Goal: Information Seeking & Learning: Check status

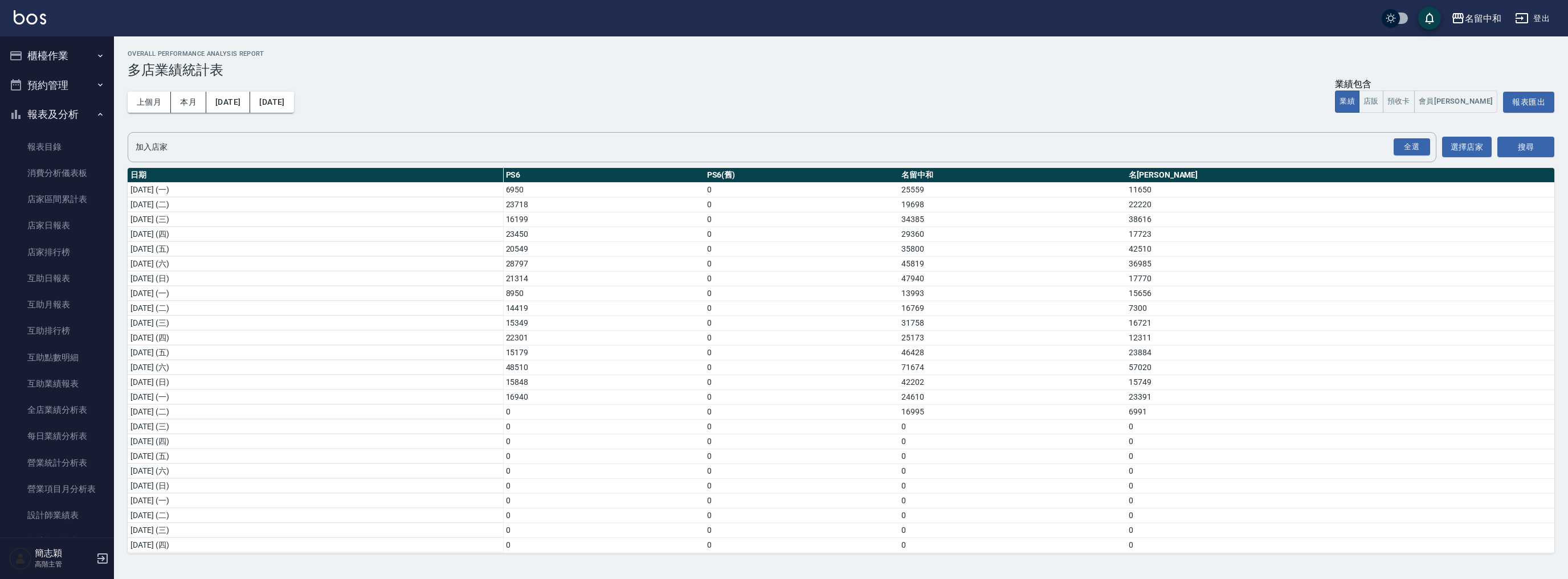
scroll to position [893, 0]
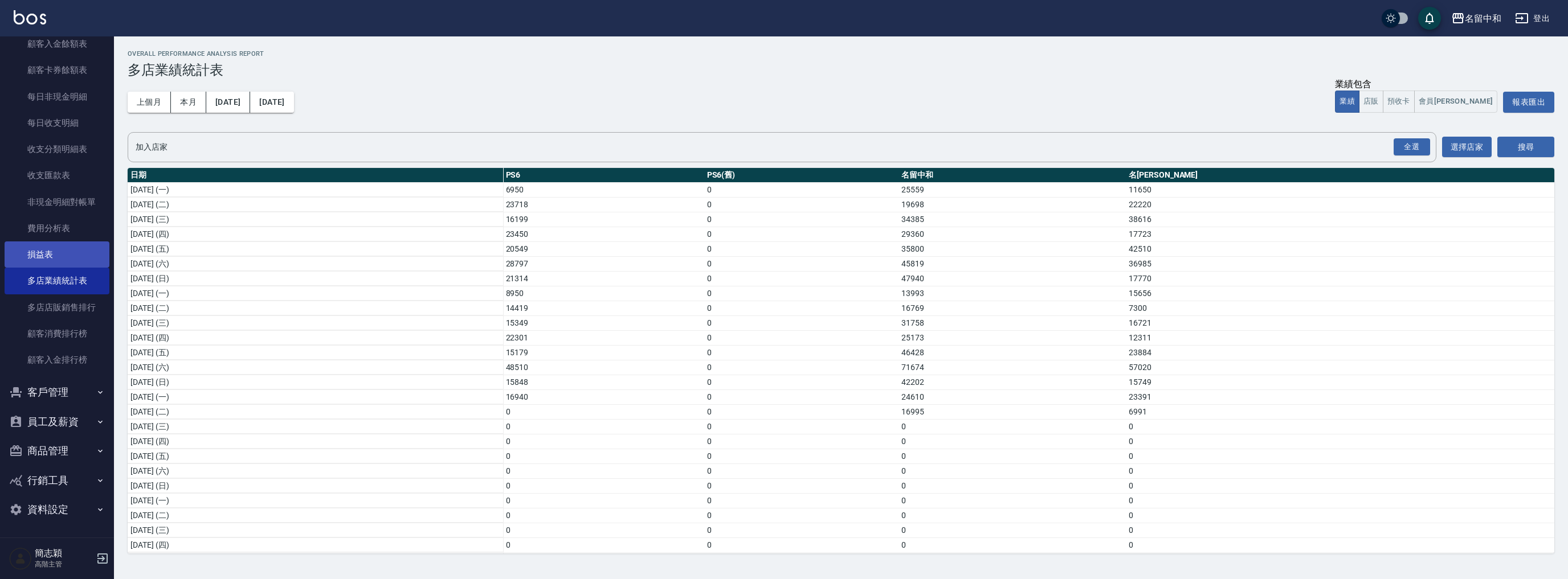
click at [45, 261] on link "損益表" at bounding box center [56, 255] width 105 height 26
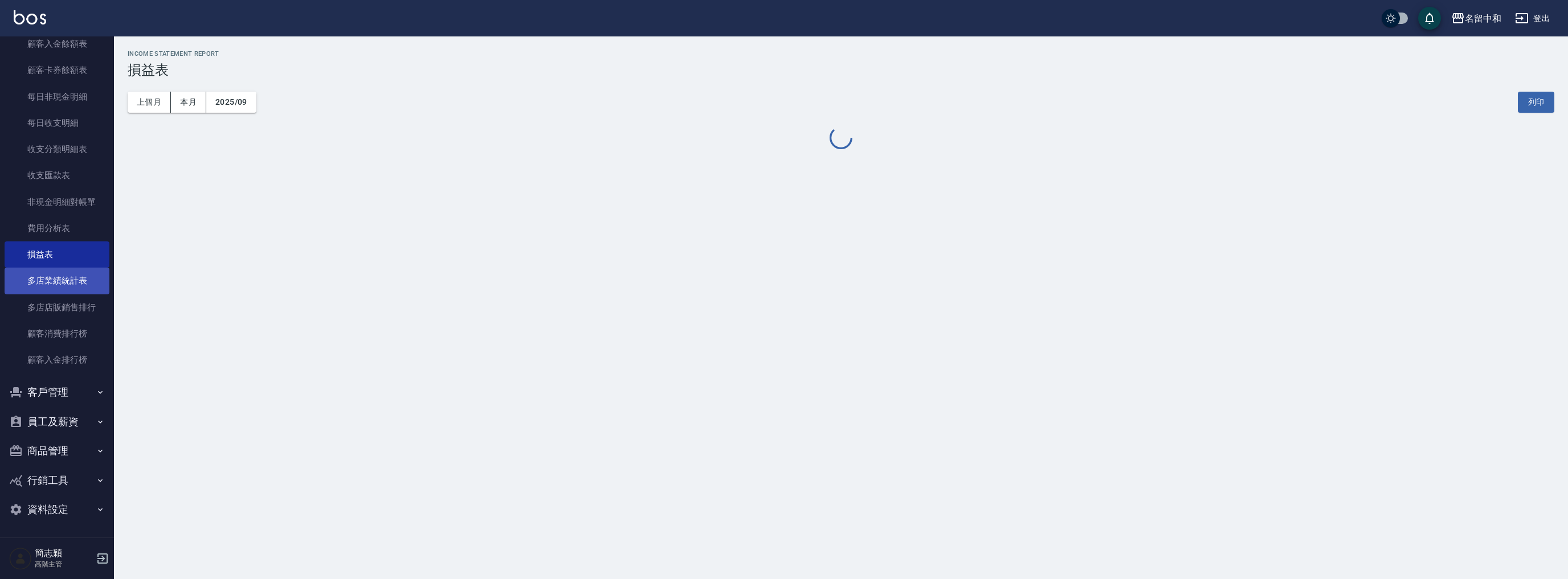
click at [55, 278] on link "多店業績統計表" at bounding box center [56, 281] width 105 height 26
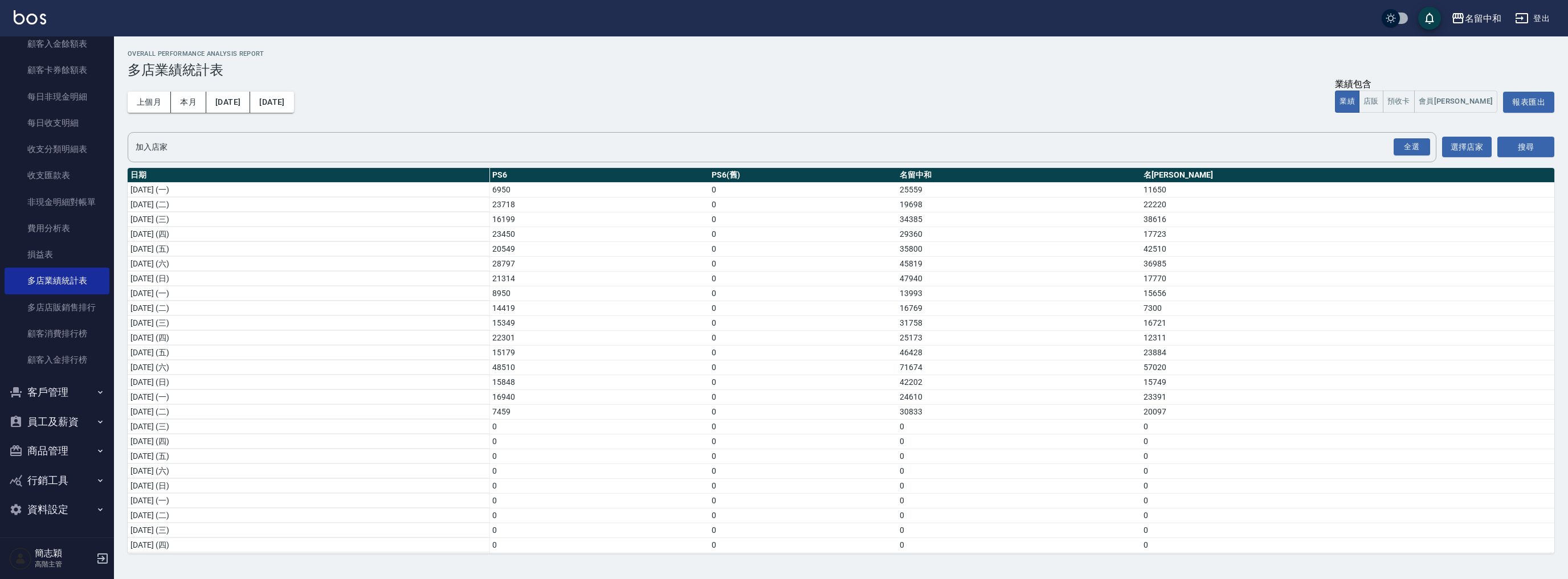
scroll to position [135, 0]
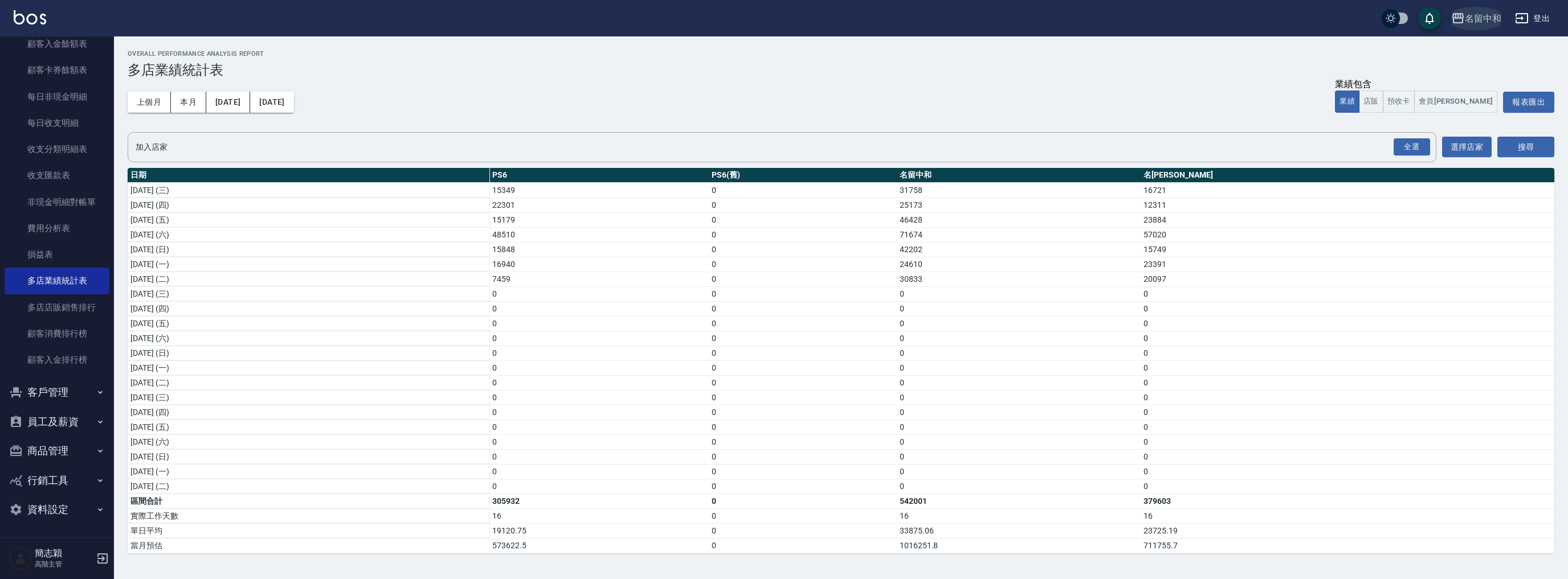
click at [1474, 20] on div "名留中和" at bounding box center [1483, 18] width 37 height 14
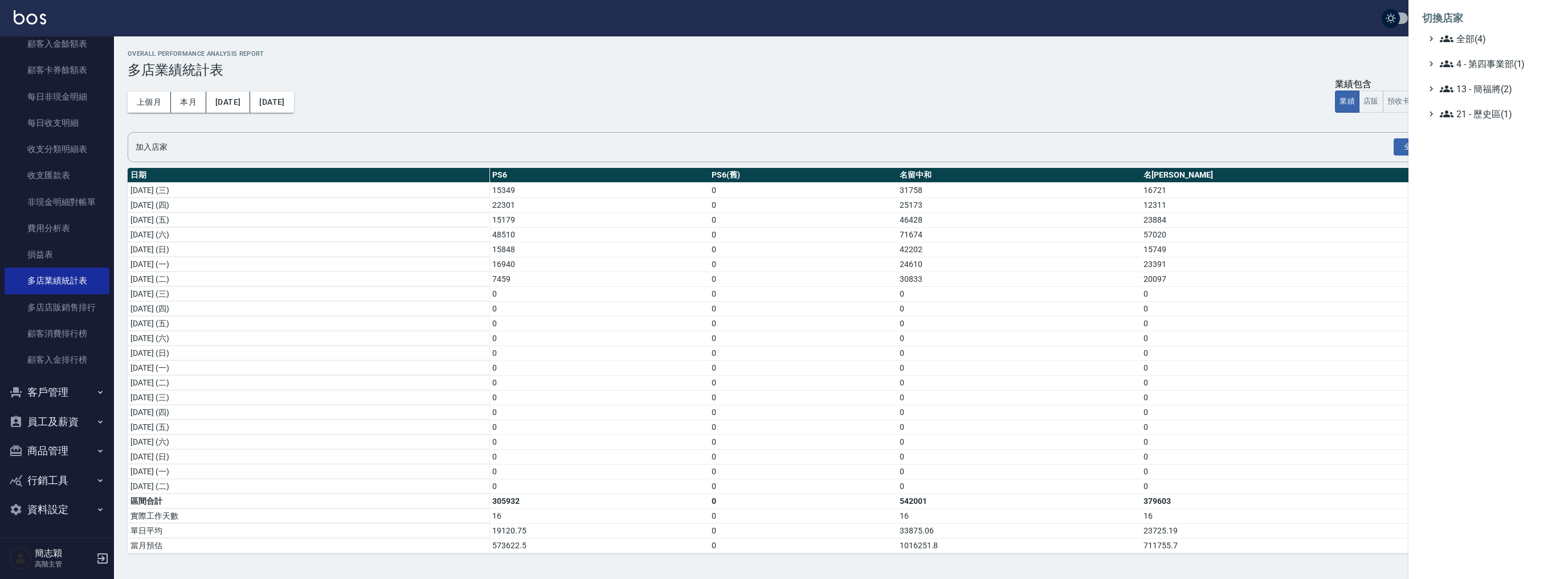
click at [630, 87] on div at bounding box center [784, 289] width 1568 height 579
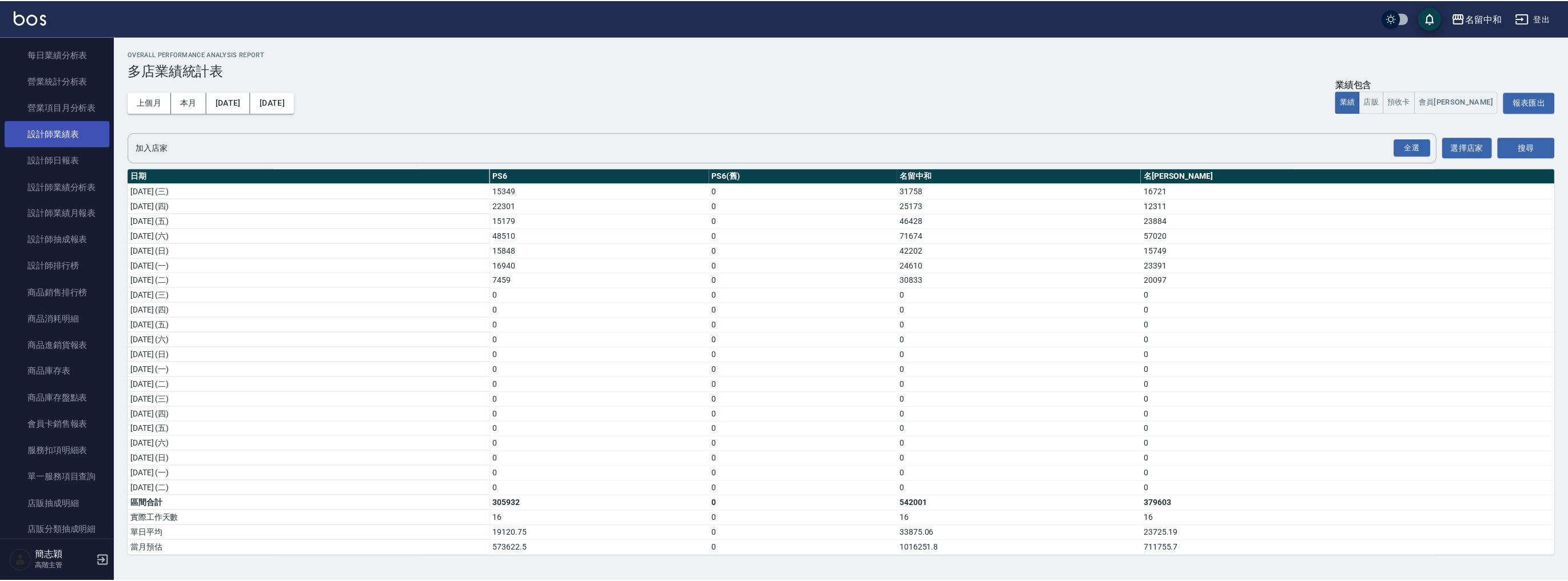
scroll to position [363, 0]
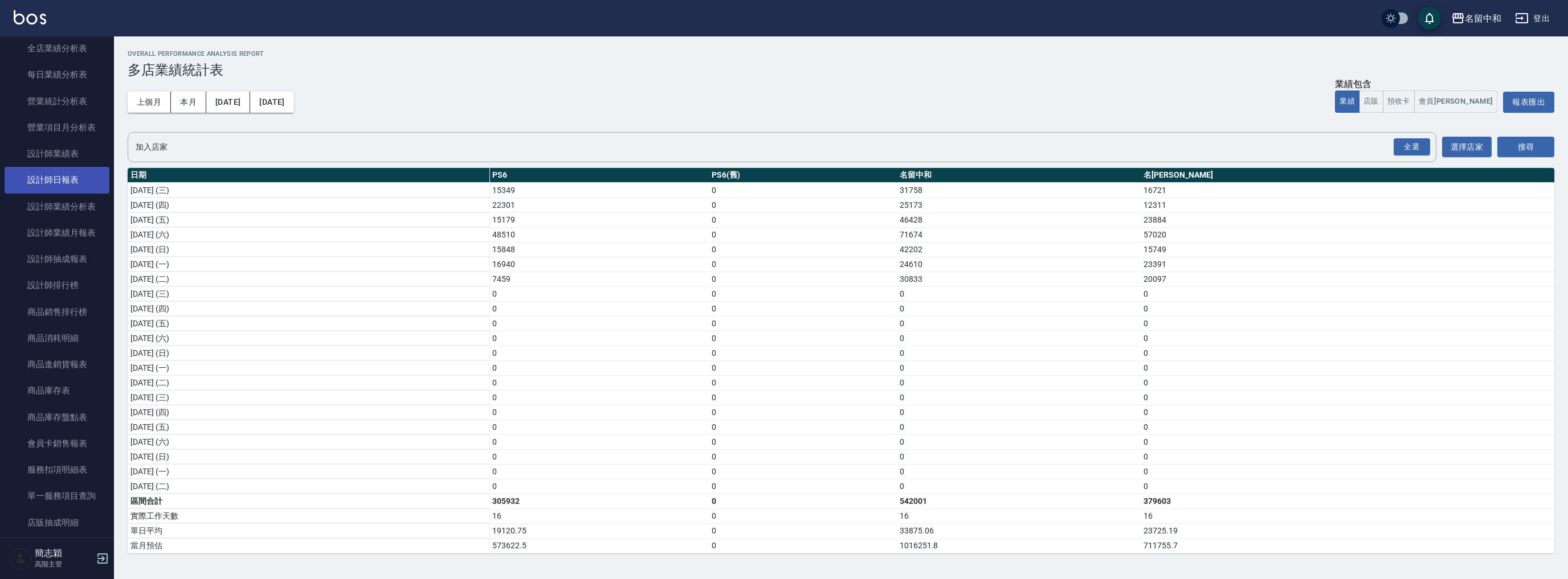
click at [73, 190] on link "設計師日報表" at bounding box center [56, 180] width 105 height 26
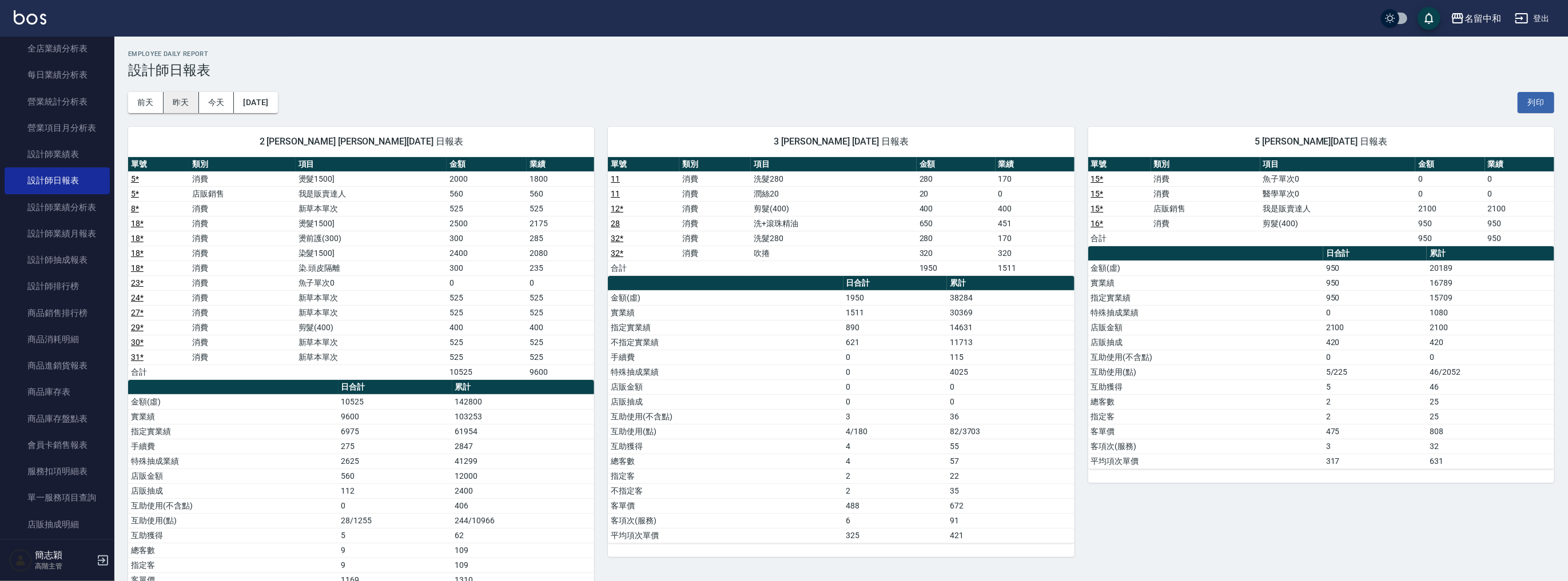
click at [178, 105] on button "昨天" at bounding box center [181, 102] width 35 height 21
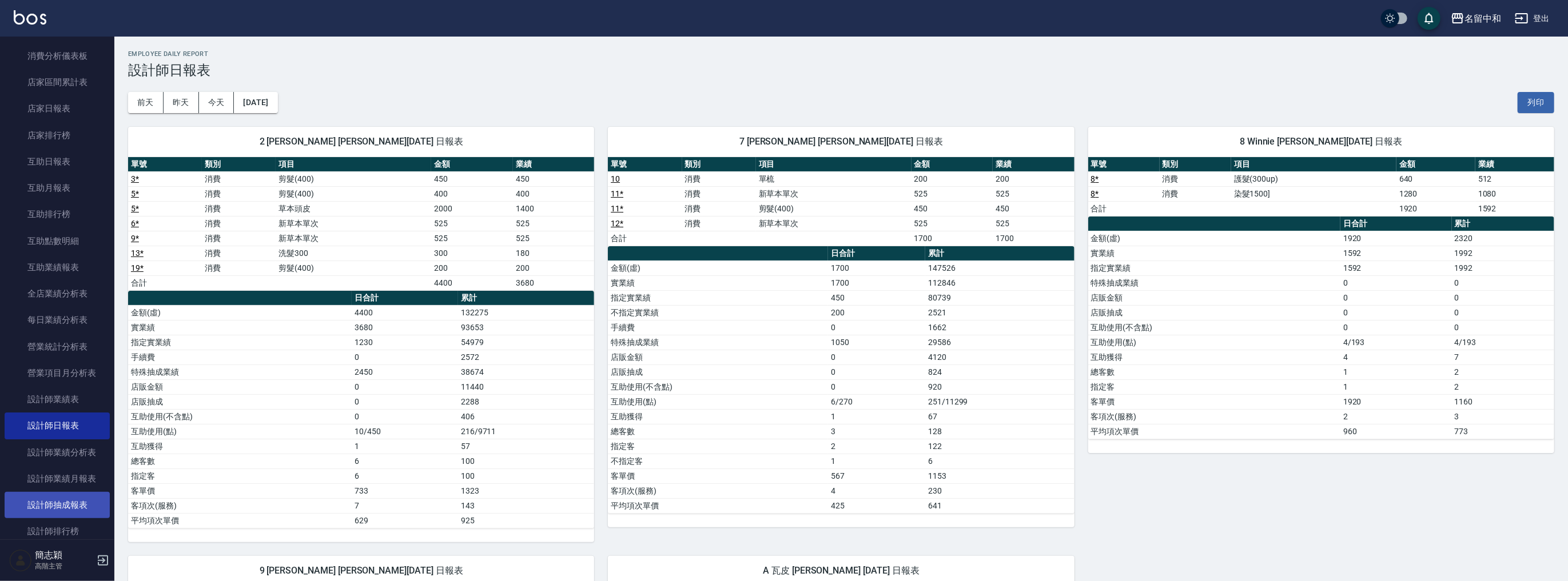
scroll to position [43, 0]
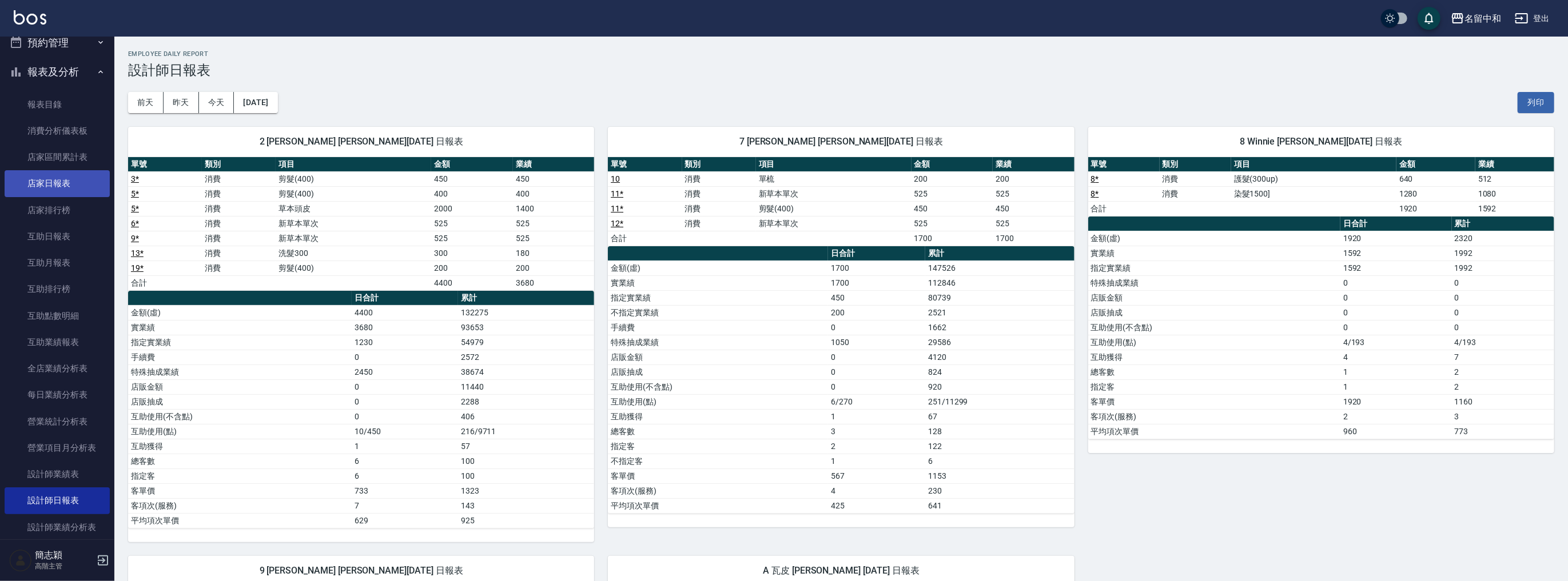
click at [59, 189] on link "店家日報表" at bounding box center [57, 184] width 105 height 26
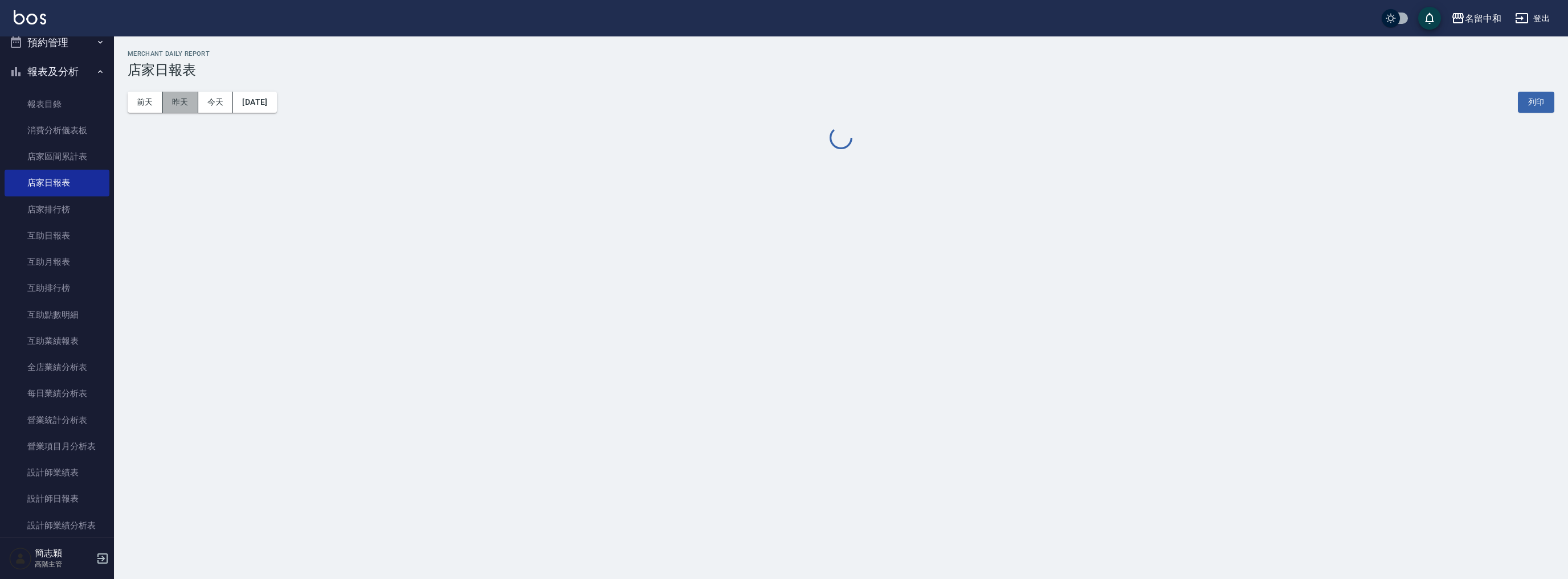
click at [179, 100] on button "昨天" at bounding box center [180, 102] width 35 height 21
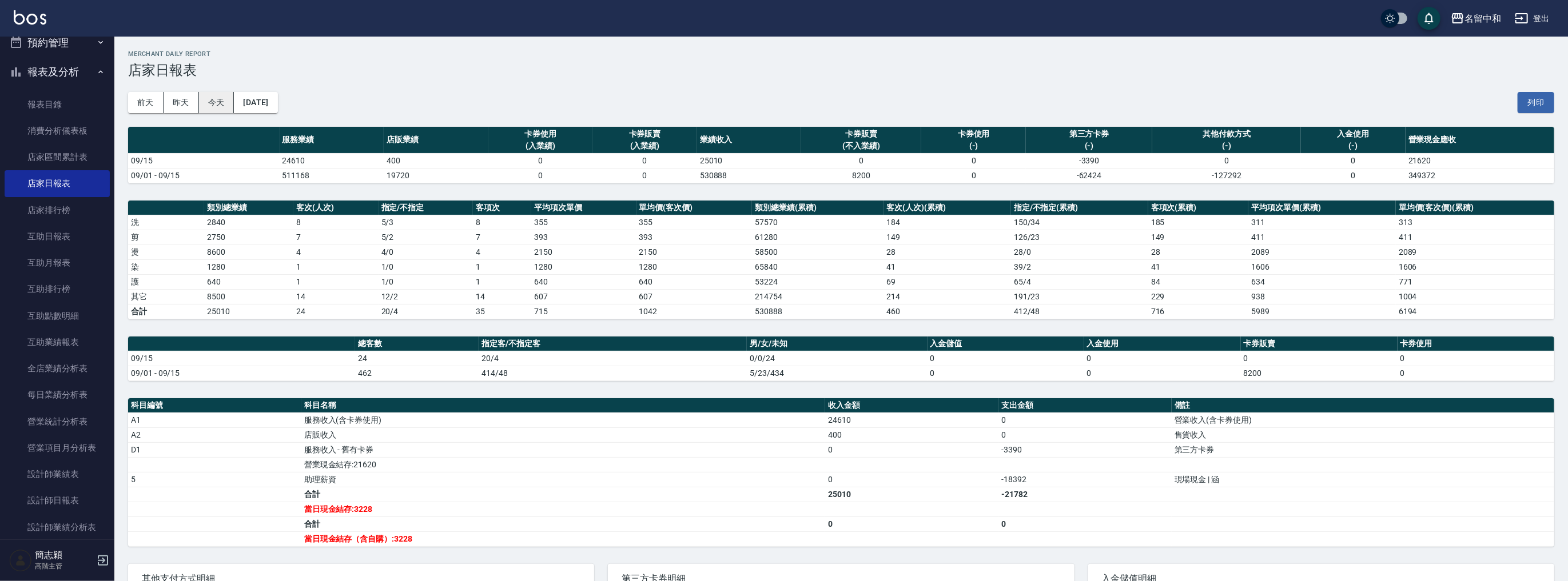
click at [220, 104] on button "今天" at bounding box center [217, 102] width 35 height 21
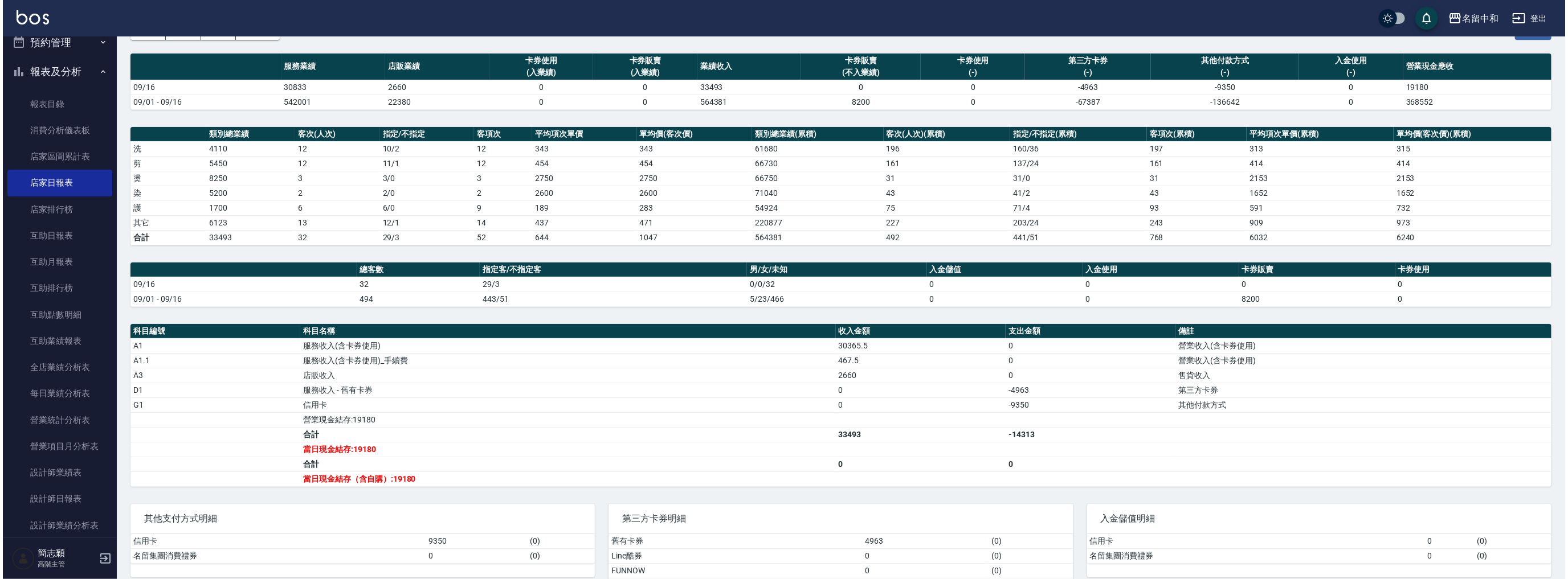
scroll to position [111, 0]
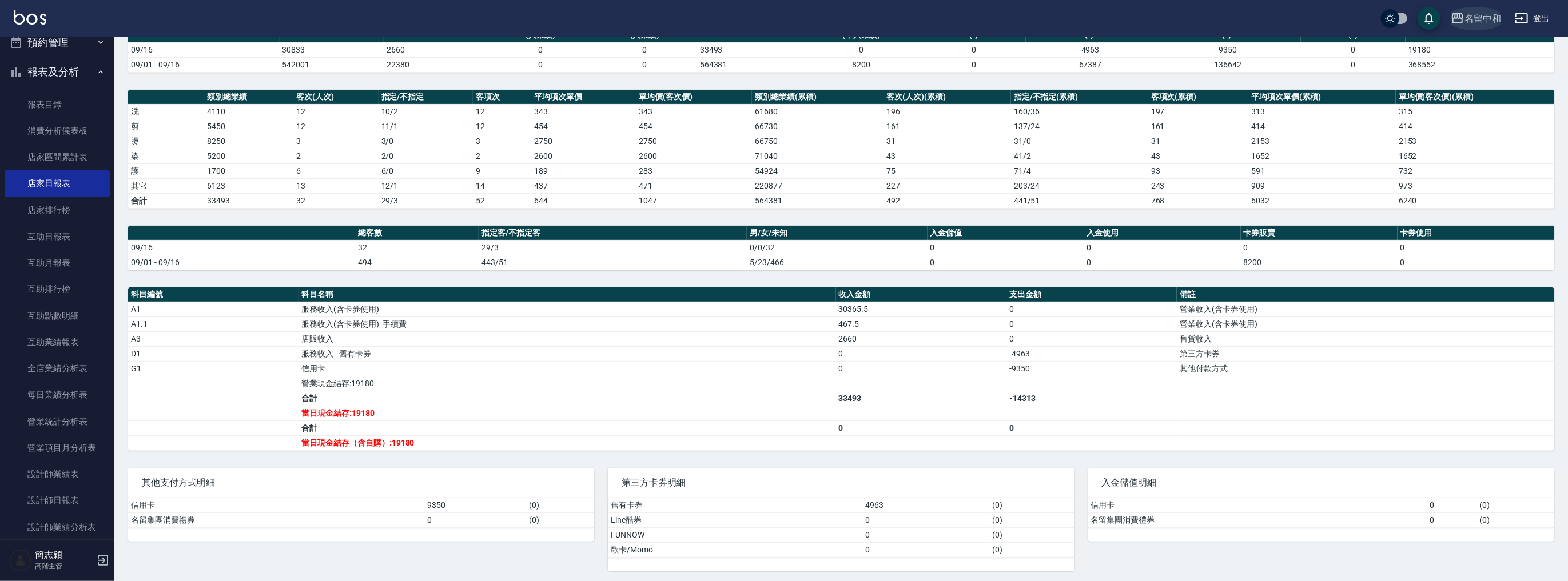
click at [1477, 18] on div "名留中和" at bounding box center [1483, 18] width 37 height 14
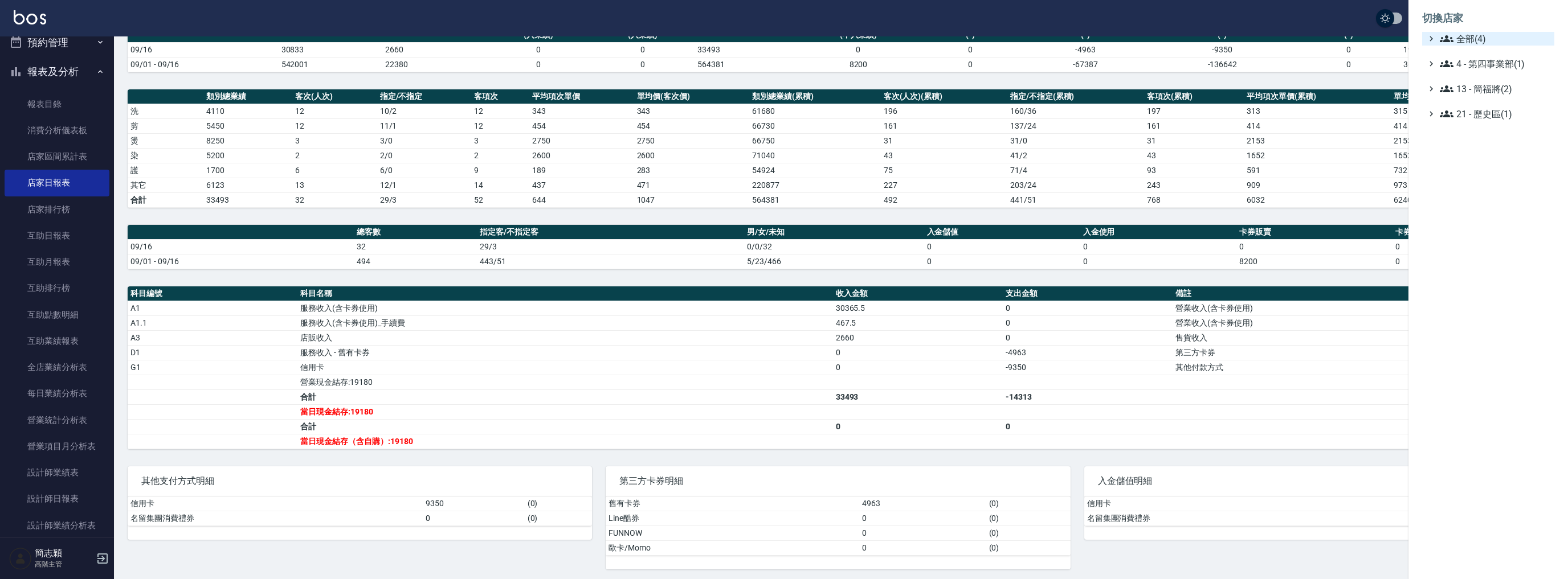
click at [1460, 40] on span "全部(4)" at bounding box center [1495, 39] width 110 height 14
click at [1477, 108] on span "名[PERSON_NAME]" at bounding box center [1493, 111] width 111 height 14
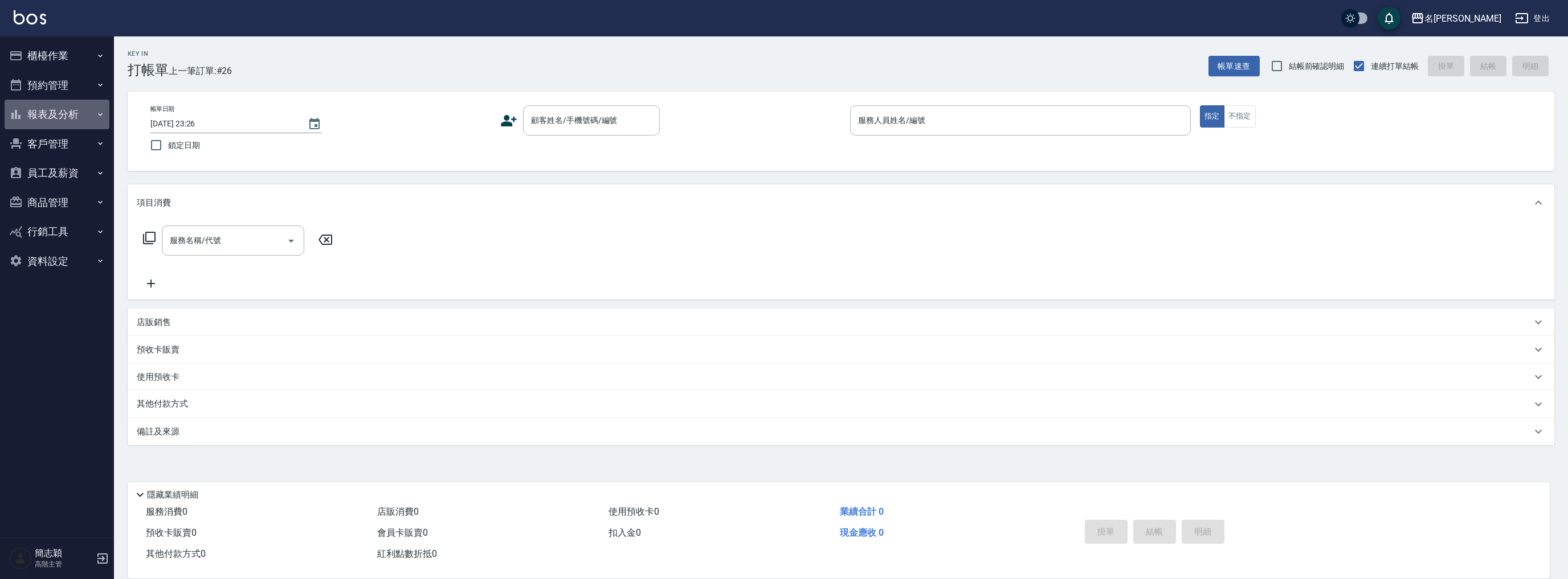
click at [55, 103] on button "報表及分析" at bounding box center [56, 114] width 105 height 29
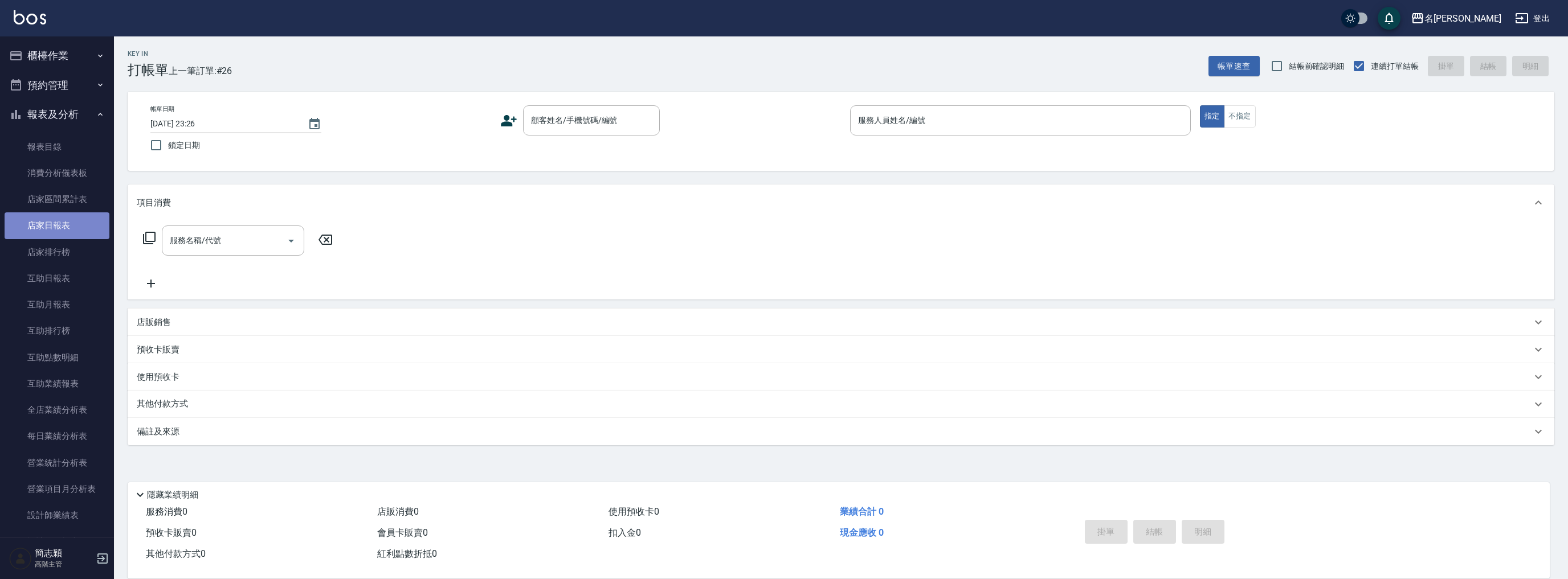
drag, startPoint x: 73, startPoint y: 222, endPoint x: 71, endPoint y: 217, distance: 5.4
click at [73, 222] on link "店家日報表" at bounding box center [56, 225] width 105 height 26
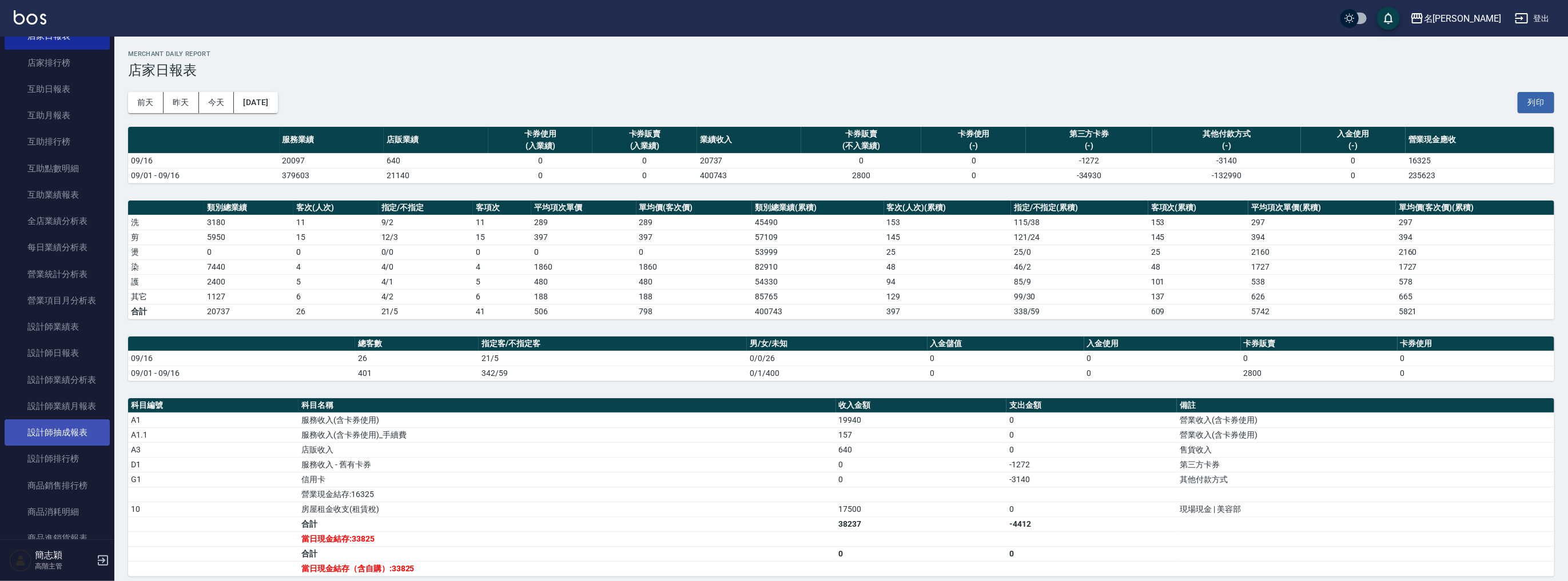
scroll to position [320, 0]
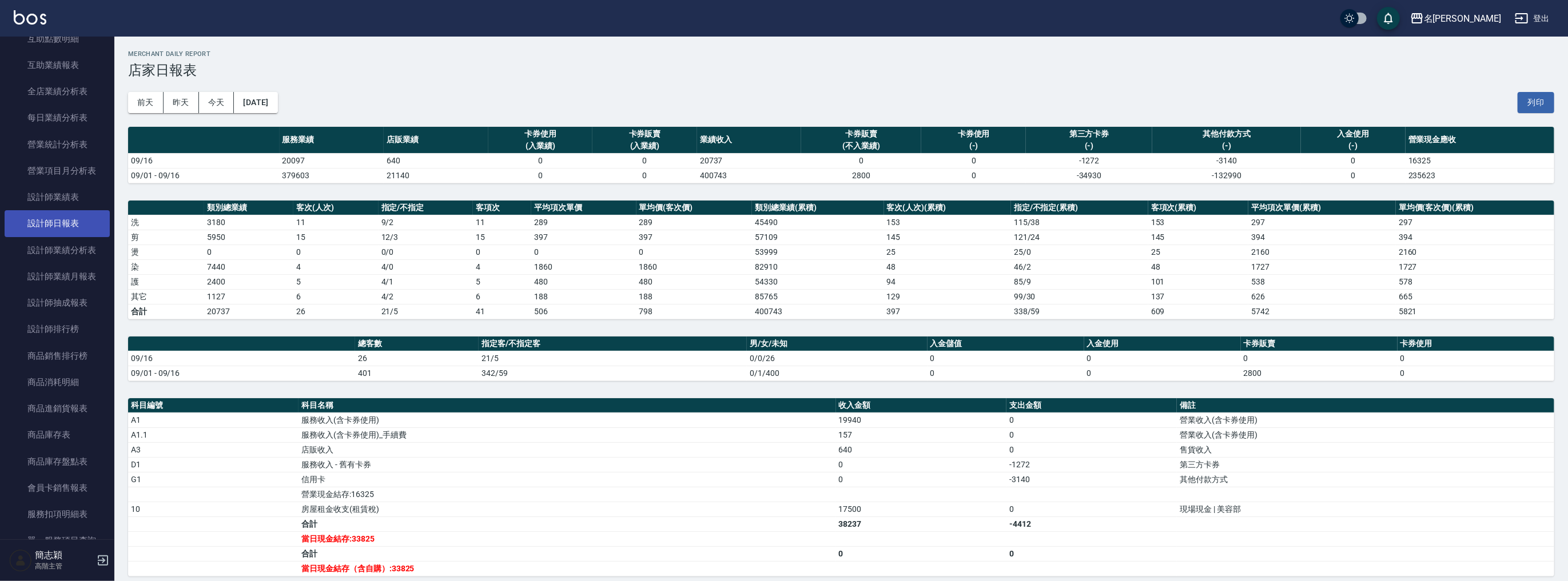
click at [72, 231] on link "設計師日報表" at bounding box center [57, 223] width 105 height 26
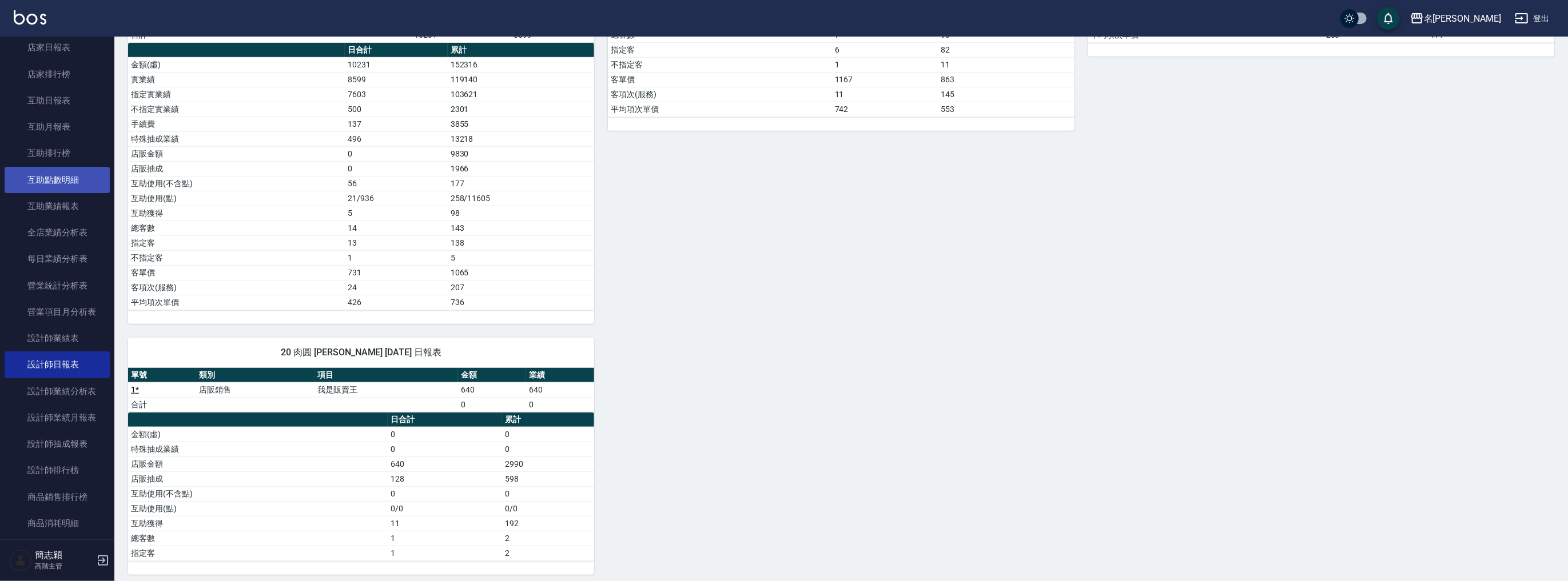
scroll to position [107, 0]
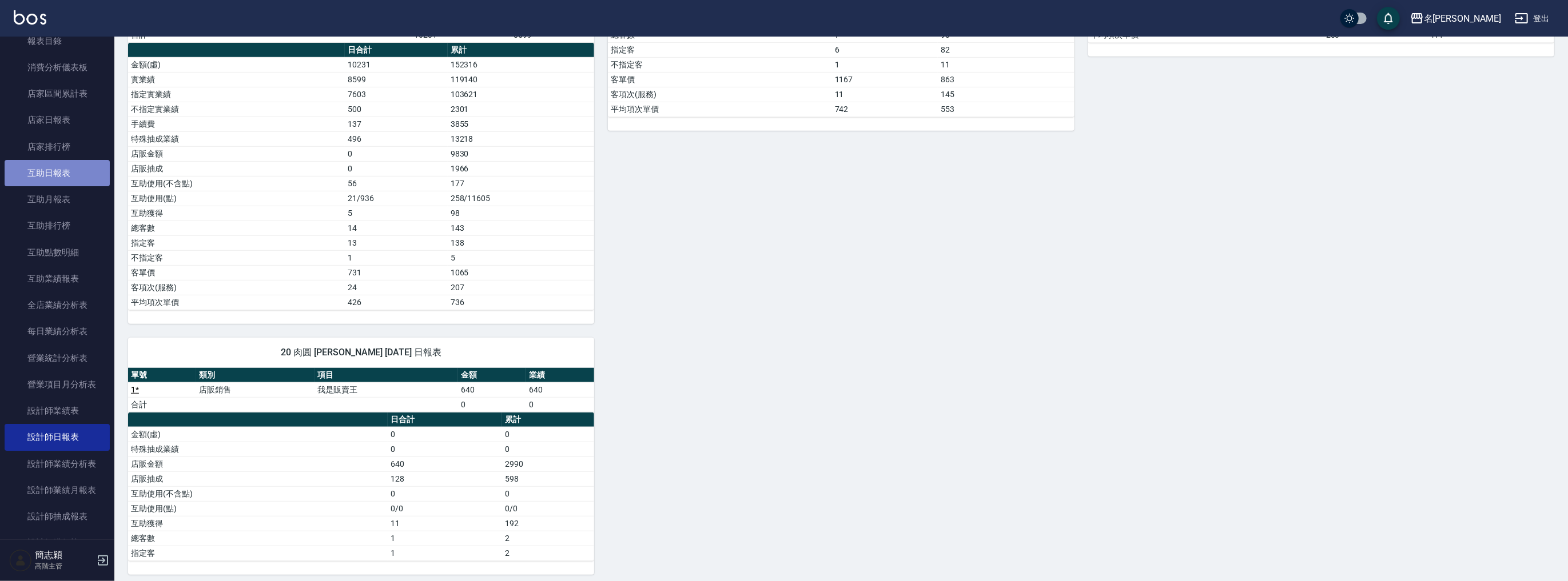
click at [65, 171] on link "互助日報表" at bounding box center [57, 173] width 105 height 26
